Goal: Task Accomplishment & Management: Use online tool/utility

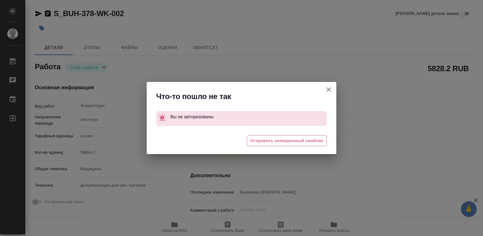
type textarea "x"
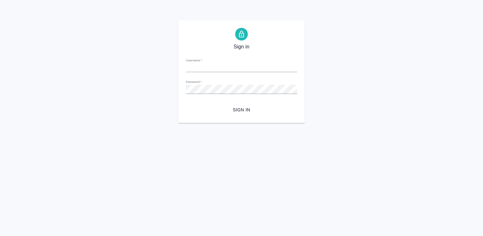
type input "[EMAIL_ADDRESS][DOMAIN_NAME]"
click at [242, 109] on span "Sign in" at bounding box center [241, 110] width 101 height 8
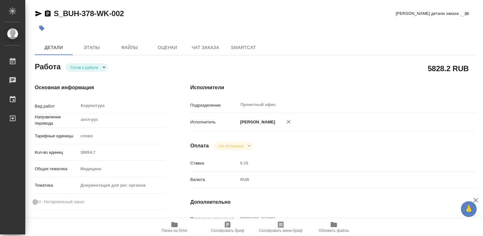
type textarea "x"
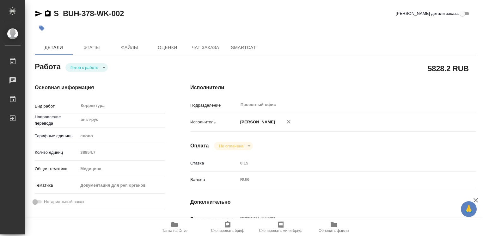
type textarea "x"
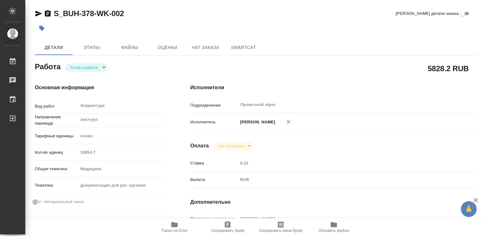
type textarea "x"
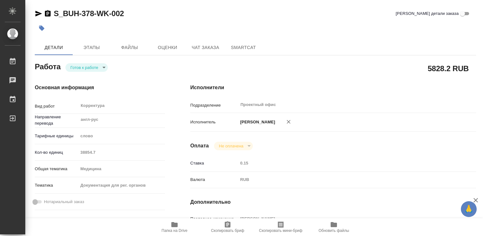
type textarea "x"
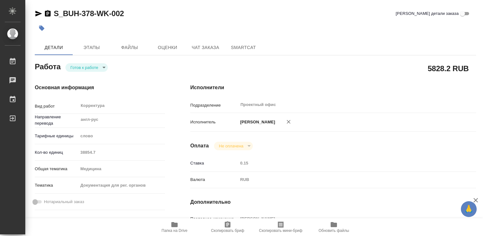
type textarea "x"
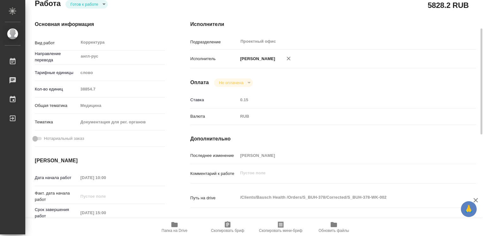
type textarea "x"
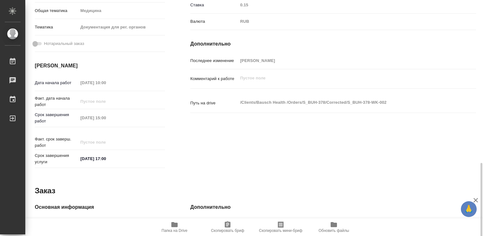
scroll to position [285, 0]
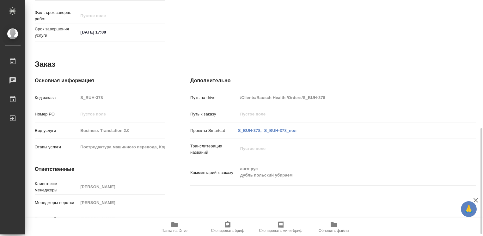
type textarea "x"
